Goal: Transaction & Acquisition: Purchase product/service

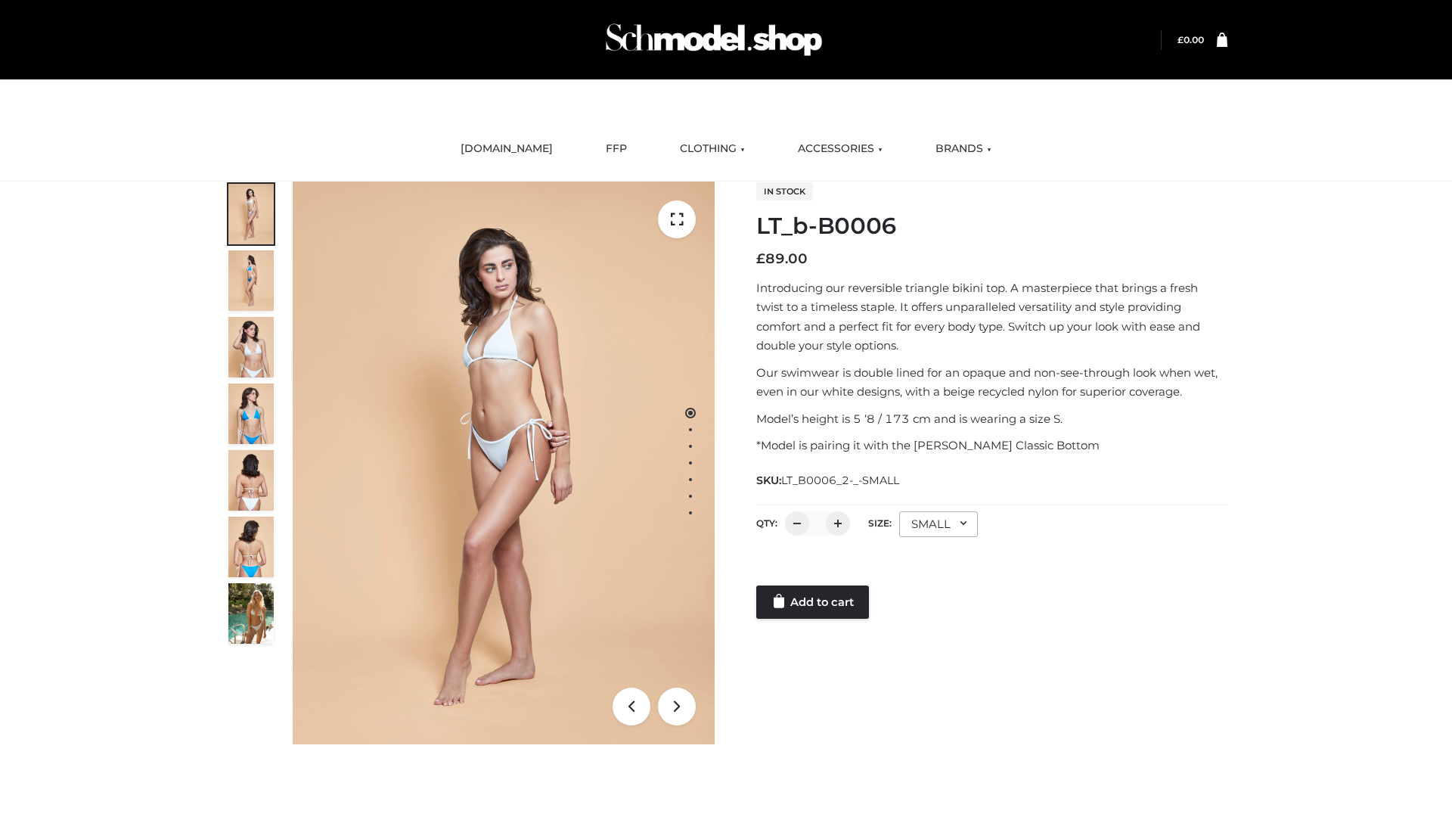
click at [814, 602] on link "Add to cart" at bounding box center [812, 601] width 113 height 33
